Goal: Transaction & Acquisition: Purchase product/service

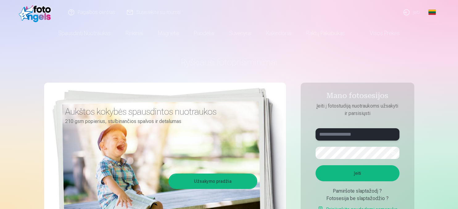
click at [343, 135] on input "text" at bounding box center [357, 134] width 84 height 12
type input "**********"
click at [387, 172] on button "Įeiti" at bounding box center [357, 173] width 84 height 16
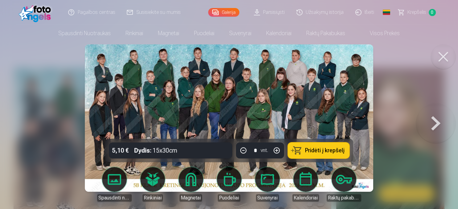
click at [435, 121] on button at bounding box center [435, 118] width 39 height 29
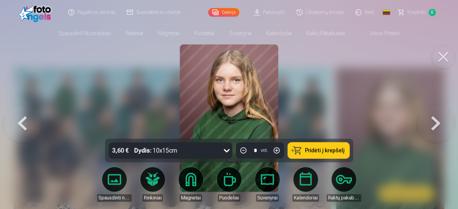
click at [435, 121] on button at bounding box center [435, 118] width 39 height 29
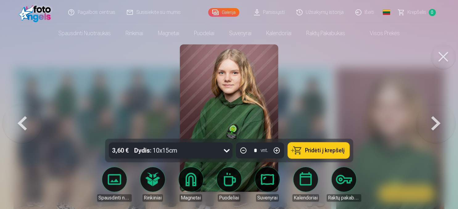
click at [435, 121] on button at bounding box center [435, 118] width 39 height 29
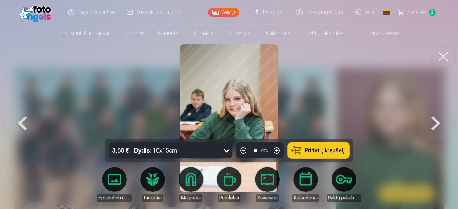
click at [435, 121] on button at bounding box center [435, 118] width 39 height 29
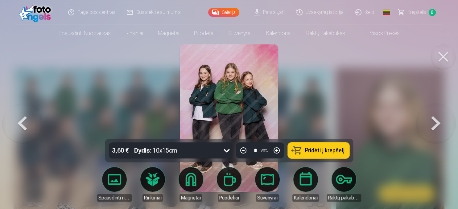
click at [23, 129] on button at bounding box center [21, 118] width 39 height 29
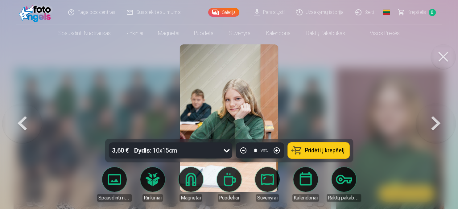
click at [434, 128] on button at bounding box center [435, 118] width 39 height 29
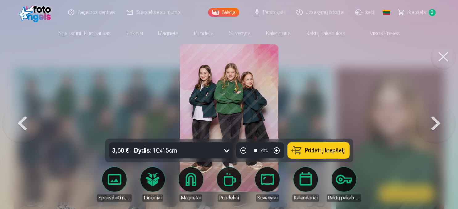
click at [435, 117] on button at bounding box center [435, 118] width 39 height 29
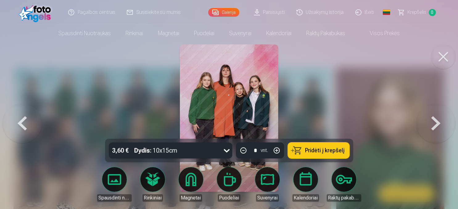
click at [440, 121] on button at bounding box center [435, 118] width 39 height 29
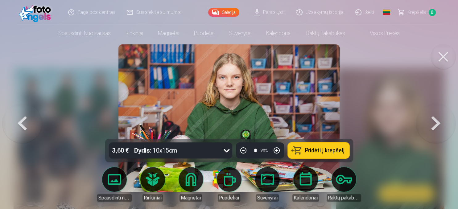
click at [434, 125] on button at bounding box center [435, 118] width 39 height 29
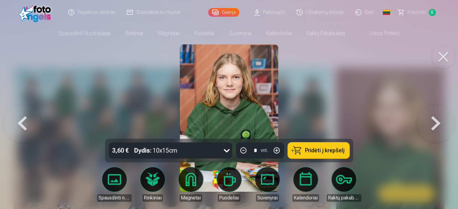
click at [430, 125] on button at bounding box center [435, 118] width 39 height 29
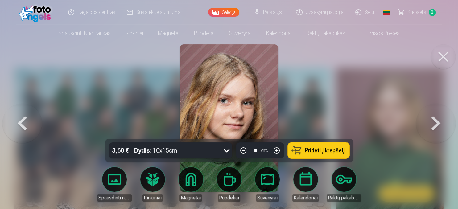
click at [439, 127] on button at bounding box center [435, 118] width 39 height 29
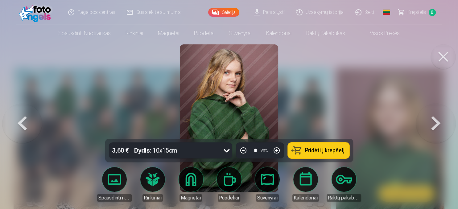
click at [437, 128] on button at bounding box center [435, 118] width 39 height 29
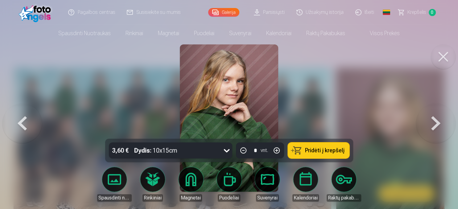
click at [436, 128] on button at bounding box center [435, 118] width 39 height 29
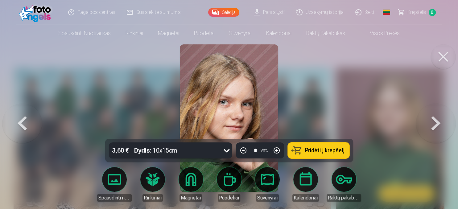
click at [436, 128] on button at bounding box center [435, 118] width 39 height 29
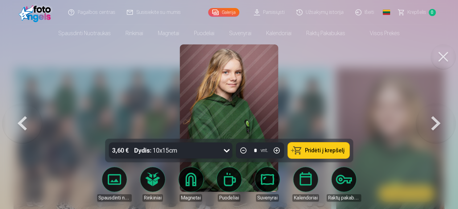
click at [436, 128] on button at bounding box center [435, 118] width 39 height 29
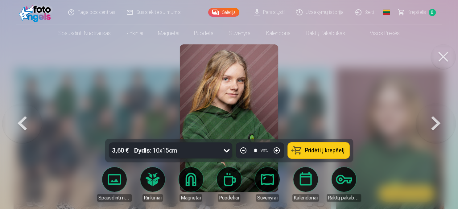
click at [436, 128] on button at bounding box center [435, 118] width 39 height 29
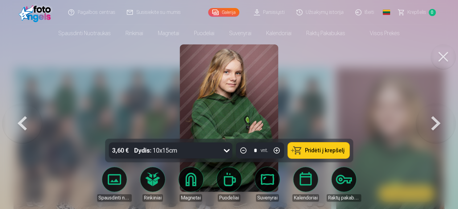
click at [436, 128] on button at bounding box center [435, 118] width 39 height 29
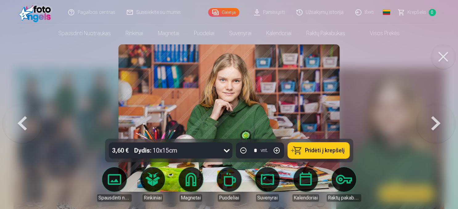
click at [436, 128] on button at bounding box center [435, 118] width 39 height 29
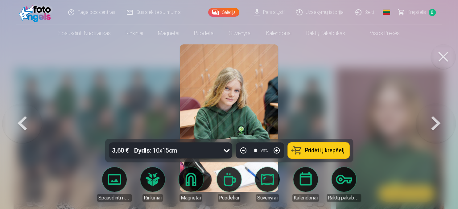
click at [436, 128] on button at bounding box center [435, 118] width 39 height 29
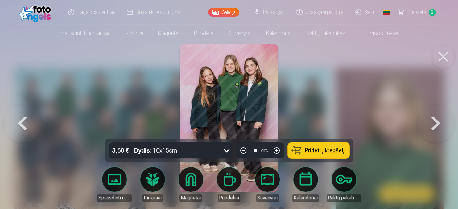
click at [436, 128] on button at bounding box center [435, 118] width 39 height 29
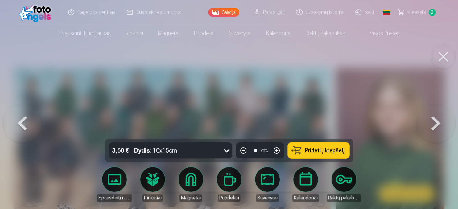
click at [436, 128] on button at bounding box center [435, 118] width 39 height 29
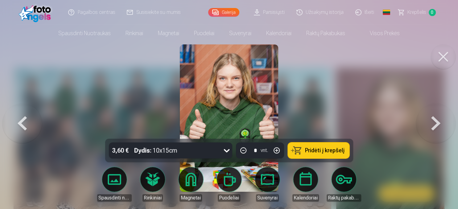
click at [436, 128] on button at bounding box center [435, 118] width 39 height 29
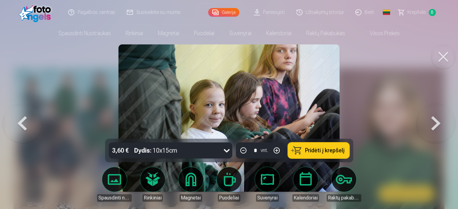
click at [436, 128] on button at bounding box center [435, 118] width 39 height 29
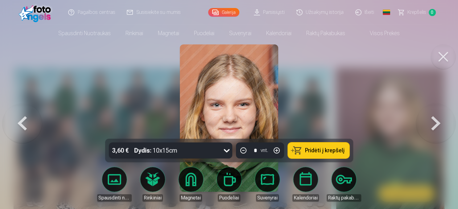
click at [436, 128] on button at bounding box center [435, 118] width 39 height 29
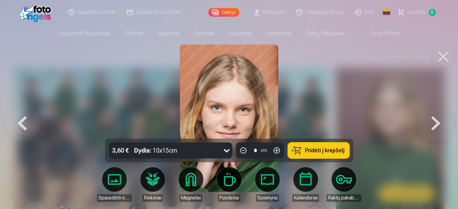
click at [427, 121] on button at bounding box center [435, 118] width 39 height 29
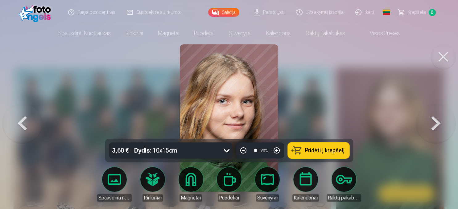
click at [427, 121] on button at bounding box center [435, 118] width 39 height 29
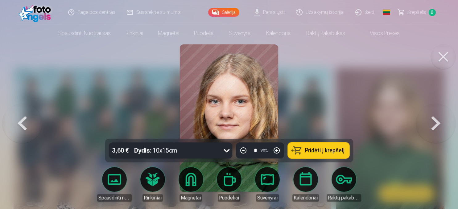
click at [427, 121] on button at bounding box center [435, 118] width 39 height 29
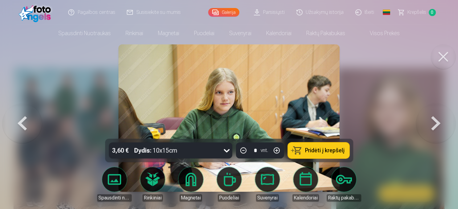
click at [427, 121] on button at bounding box center [435, 118] width 39 height 29
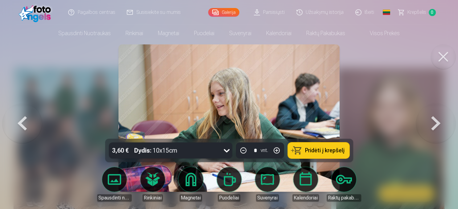
click at [427, 121] on button at bounding box center [435, 118] width 39 height 29
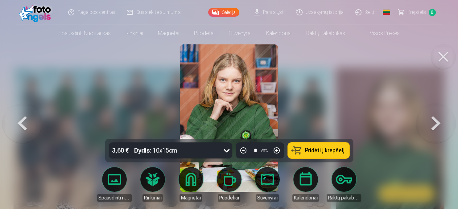
click at [427, 121] on button at bounding box center [435, 118] width 39 height 29
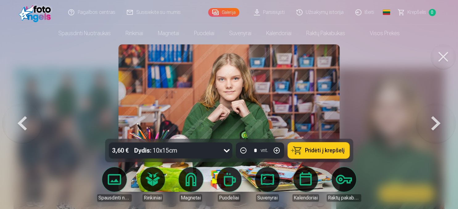
click at [427, 121] on button at bounding box center [435, 118] width 39 height 29
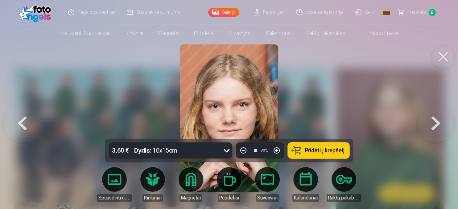
click at [427, 121] on button at bounding box center [435, 118] width 39 height 29
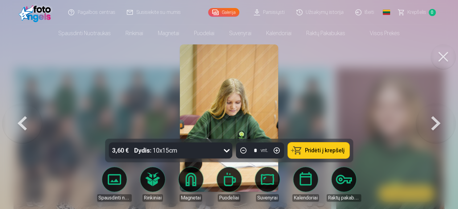
click at [427, 121] on button at bounding box center [435, 118] width 39 height 29
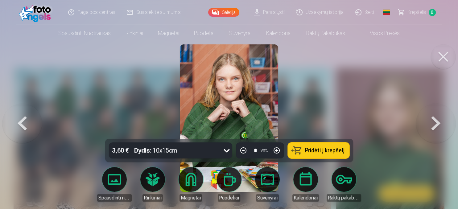
click at [24, 119] on button at bounding box center [21, 118] width 39 height 29
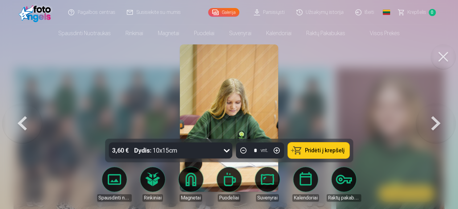
click at [430, 121] on button at bounding box center [435, 118] width 39 height 29
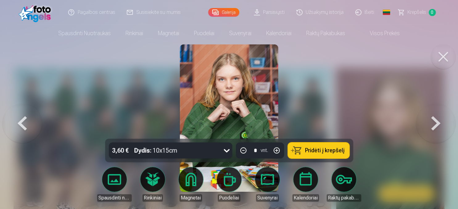
click at [430, 121] on button at bounding box center [435, 118] width 39 height 29
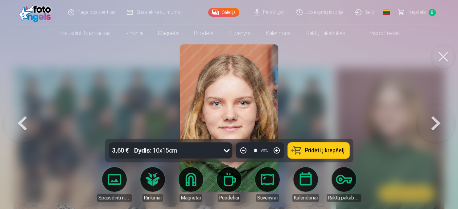
click at [430, 121] on button at bounding box center [435, 118] width 39 height 29
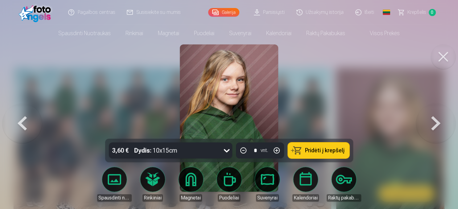
click at [430, 121] on button at bounding box center [435, 118] width 39 height 29
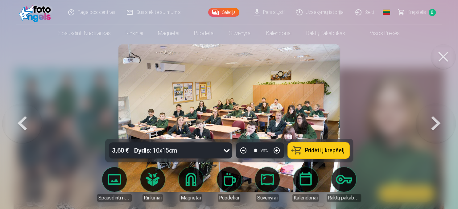
click at [440, 114] on button at bounding box center [435, 118] width 39 height 29
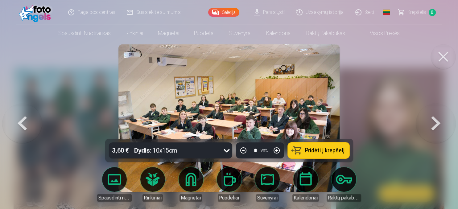
click at [440, 115] on button at bounding box center [435, 118] width 39 height 29
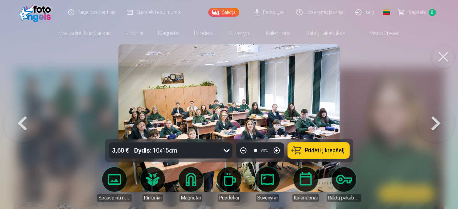
click at [440, 123] on button at bounding box center [435, 118] width 39 height 29
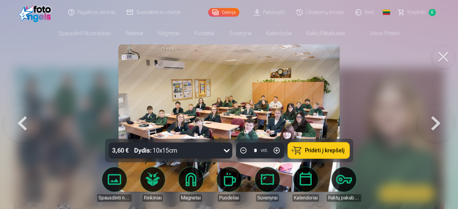
click at [439, 122] on button at bounding box center [435, 118] width 39 height 29
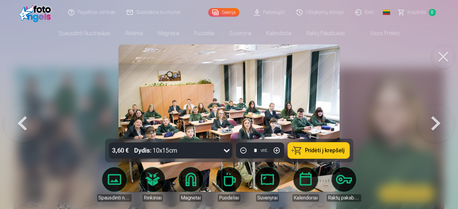
click at [439, 122] on button at bounding box center [435, 118] width 39 height 29
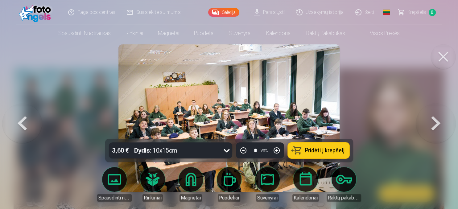
click at [439, 122] on button at bounding box center [435, 118] width 39 height 29
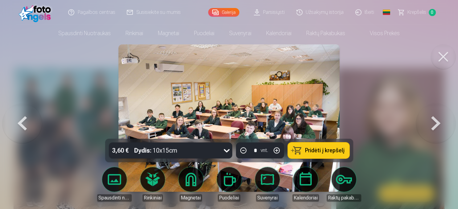
click at [439, 122] on button at bounding box center [435, 118] width 39 height 29
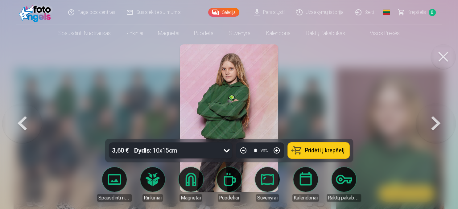
click at [439, 122] on button at bounding box center [435, 118] width 39 height 29
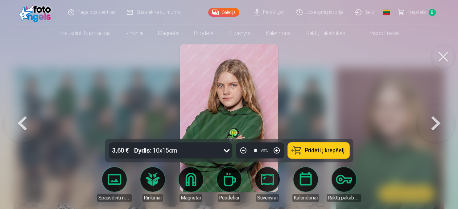
click at [439, 122] on button at bounding box center [435, 118] width 39 height 29
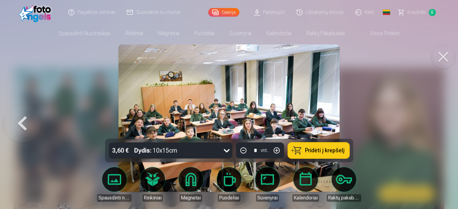
click at [439, 122] on div at bounding box center [229, 104] width 458 height 209
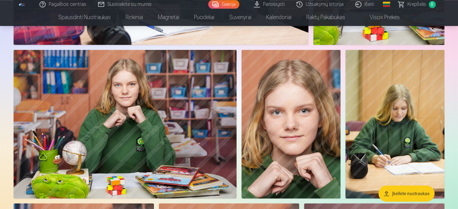
scroll to position [1822, 0]
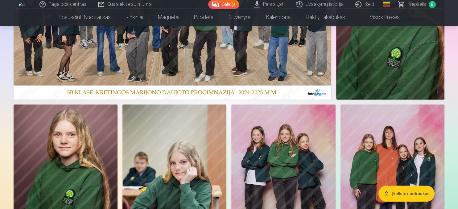
scroll to position [130, 0]
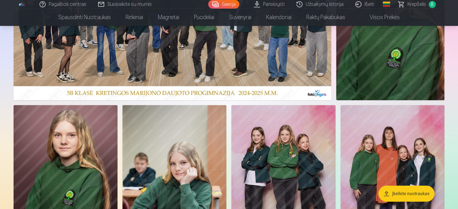
click at [396, 14] on link "Visos prekės" at bounding box center [379, 17] width 55 height 17
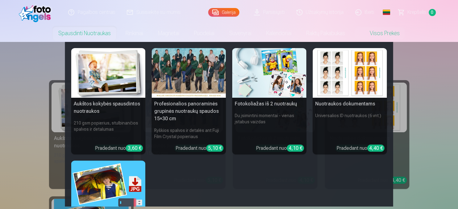
click at [93, 31] on link "Spausdinti nuotraukas" at bounding box center [84, 33] width 67 height 17
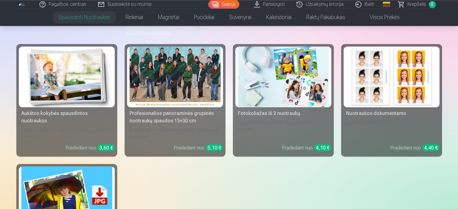
scroll to position [97, 0]
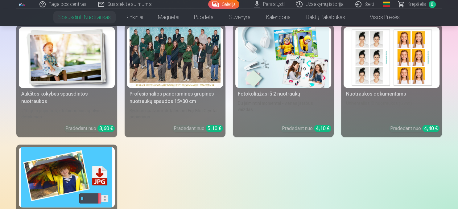
click at [172, 66] on div at bounding box center [174, 57] width 91 height 61
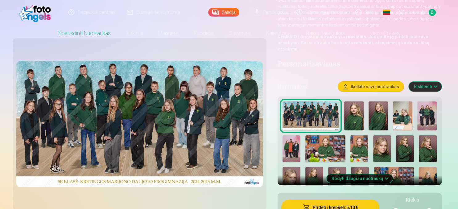
scroll to position [163, 0]
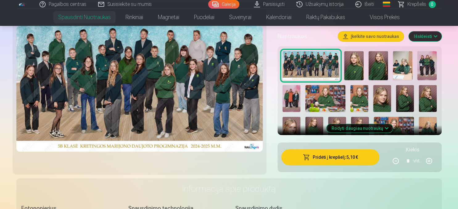
click at [353, 72] on img at bounding box center [353, 65] width 19 height 29
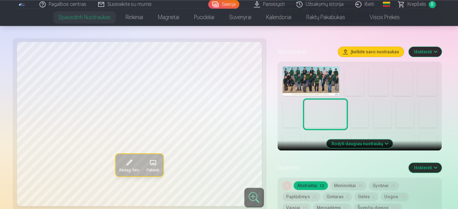
scroll to position [195, 0]
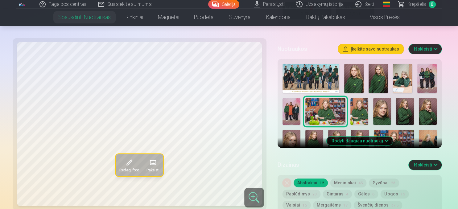
click at [430, 139] on img at bounding box center [428, 143] width 18 height 27
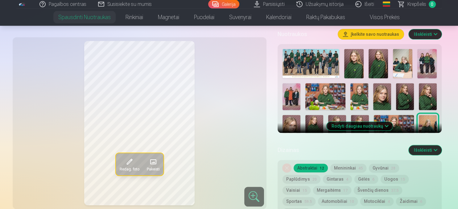
scroll to position [228, 0]
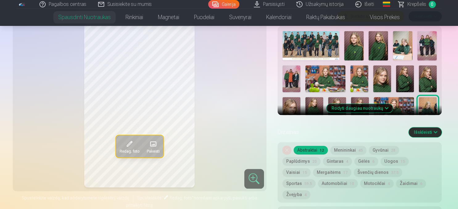
click at [381, 109] on button "Rodyti daugiau nuotraukų" at bounding box center [359, 108] width 66 height 9
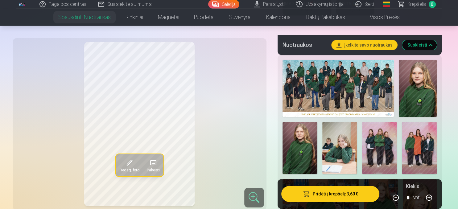
scroll to position [195, 0]
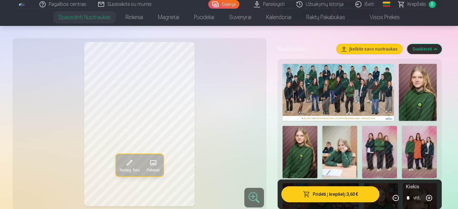
click at [363, 97] on img at bounding box center [338, 92] width 112 height 57
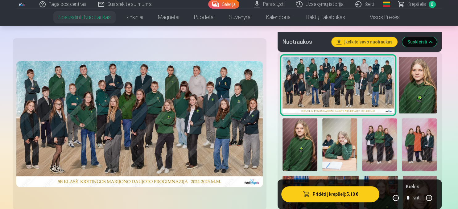
scroll to position [195, 0]
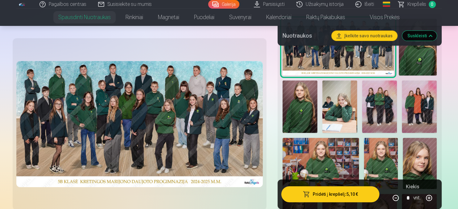
click at [418, 117] on img at bounding box center [419, 106] width 35 height 52
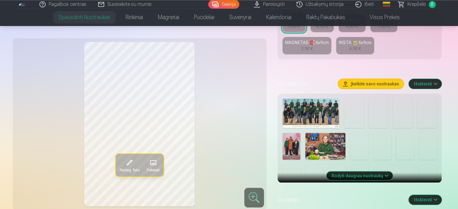
scroll to position [163, 0]
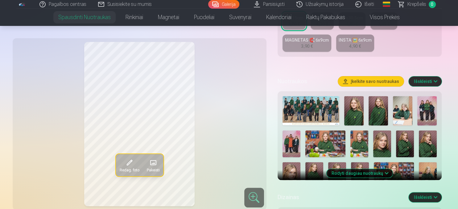
click at [382, 170] on button "Rodyti daugiau nuotraukų" at bounding box center [359, 173] width 66 height 9
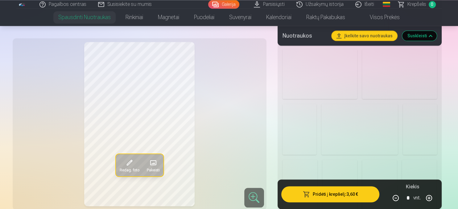
scroll to position [683, 0]
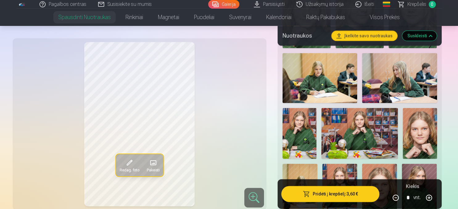
click at [324, 89] on img at bounding box center [319, 78] width 75 height 50
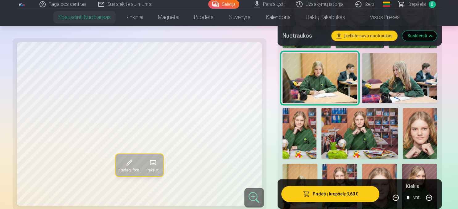
click at [393, 77] on img at bounding box center [399, 78] width 75 height 50
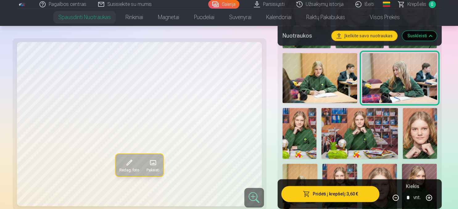
click at [328, 83] on img at bounding box center [319, 78] width 75 height 50
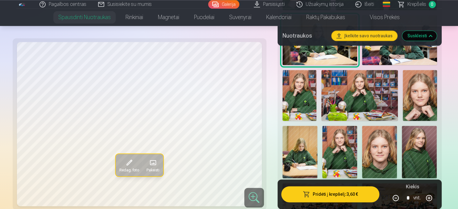
scroll to position [716, 0]
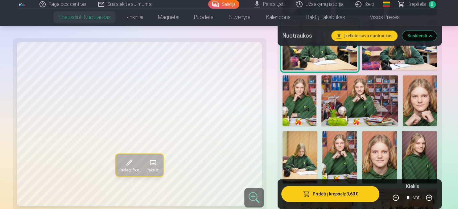
drag, startPoint x: 415, startPoint y: 156, endPoint x: 417, endPoint y: 153, distance: 3.3
click at [415, 156] on img at bounding box center [419, 157] width 35 height 52
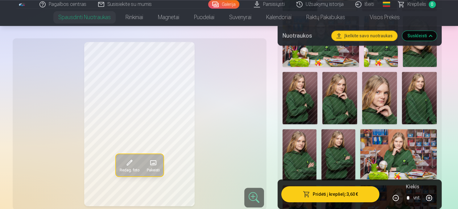
scroll to position [358, 0]
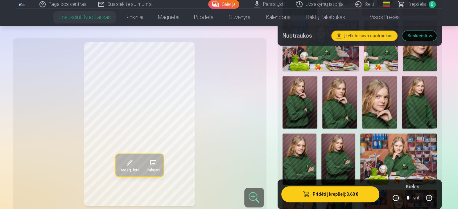
click at [370, 107] on img at bounding box center [379, 102] width 35 height 52
click at [343, 108] on img at bounding box center [339, 102] width 35 height 52
click at [427, 107] on img at bounding box center [419, 102] width 35 height 52
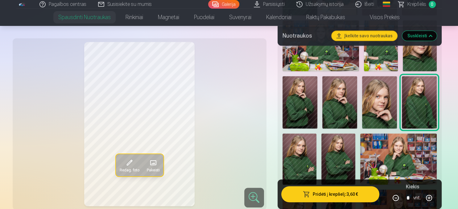
click at [301, 109] on img at bounding box center [299, 102] width 35 height 52
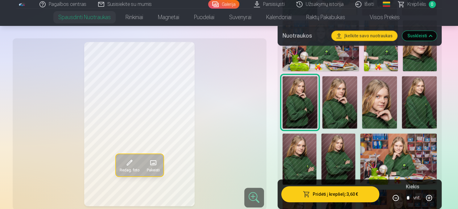
click at [329, 107] on img at bounding box center [339, 102] width 35 height 52
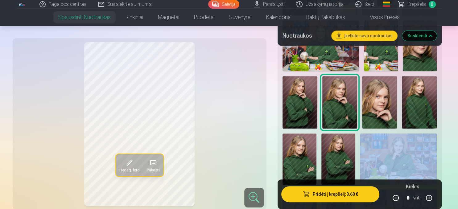
click at [305, 109] on img at bounding box center [299, 102] width 35 height 52
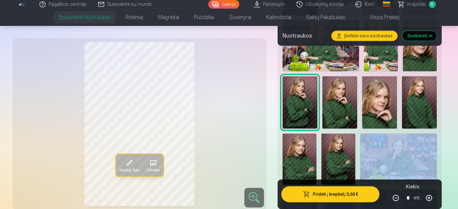
drag, startPoint x: 339, startPoint y: 108, endPoint x: 331, endPoint y: 108, distance: 8.3
click at [339, 108] on img at bounding box center [339, 102] width 35 height 52
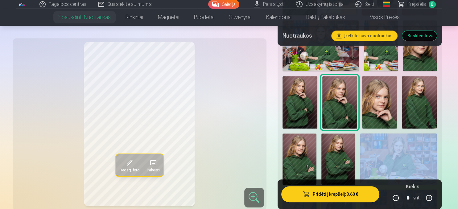
click at [303, 108] on img at bounding box center [299, 102] width 35 height 52
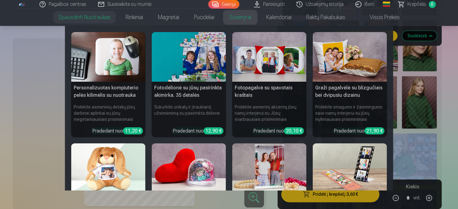
click at [245, 18] on link "Suvenyrai" at bounding box center [240, 17] width 37 height 17
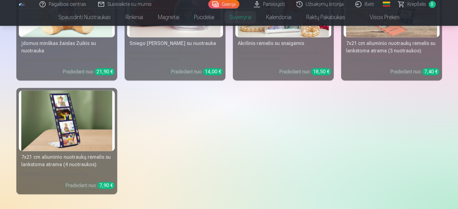
scroll to position [260, 0]
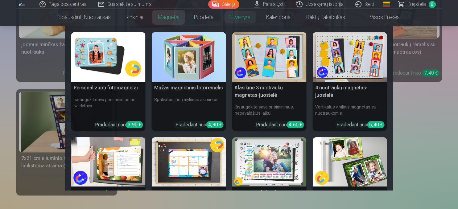
click at [174, 18] on link "Magnetai" at bounding box center [168, 17] width 36 height 17
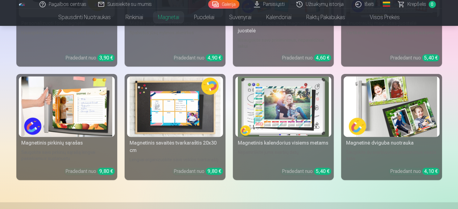
scroll to position [163, 0]
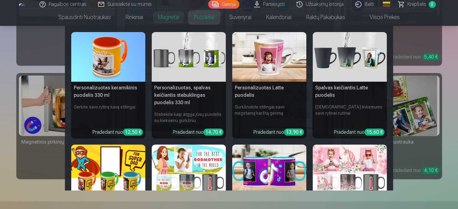
click at [208, 19] on link "Puodeliai" at bounding box center [203, 17] width 35 height 17
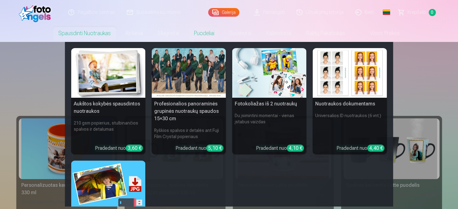
click at [186, 67] on div at bounding box center [189, 73] width 74 height 50
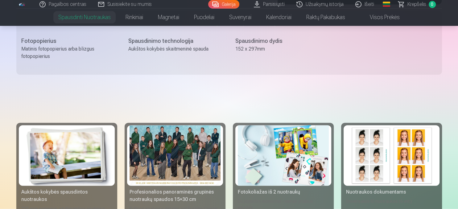
scroll to position [1171, 0]
